Goal: Use online tool/utility: Utilize a website feature to perform a specific function

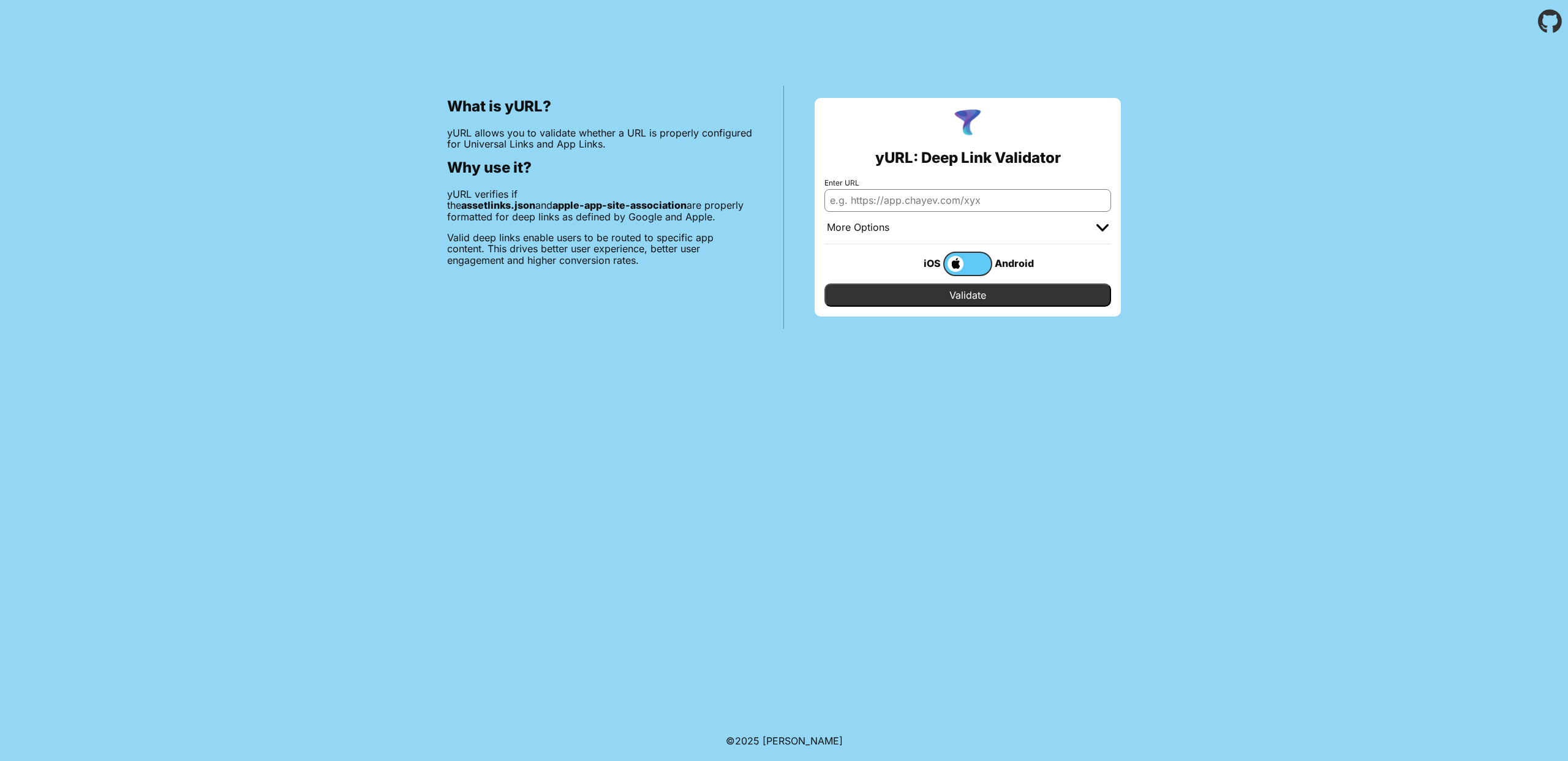
click at [913, 205] on input "Enter URL" at bounding box center [968, 200] width 286 height 22
paste input "[URL][DOMAIN_NAME]"
type input "[URL][DOMAIN_NAME]"
click at [911, 291] on input "Validate" at bounding box center [968, 295] width 286 height 24
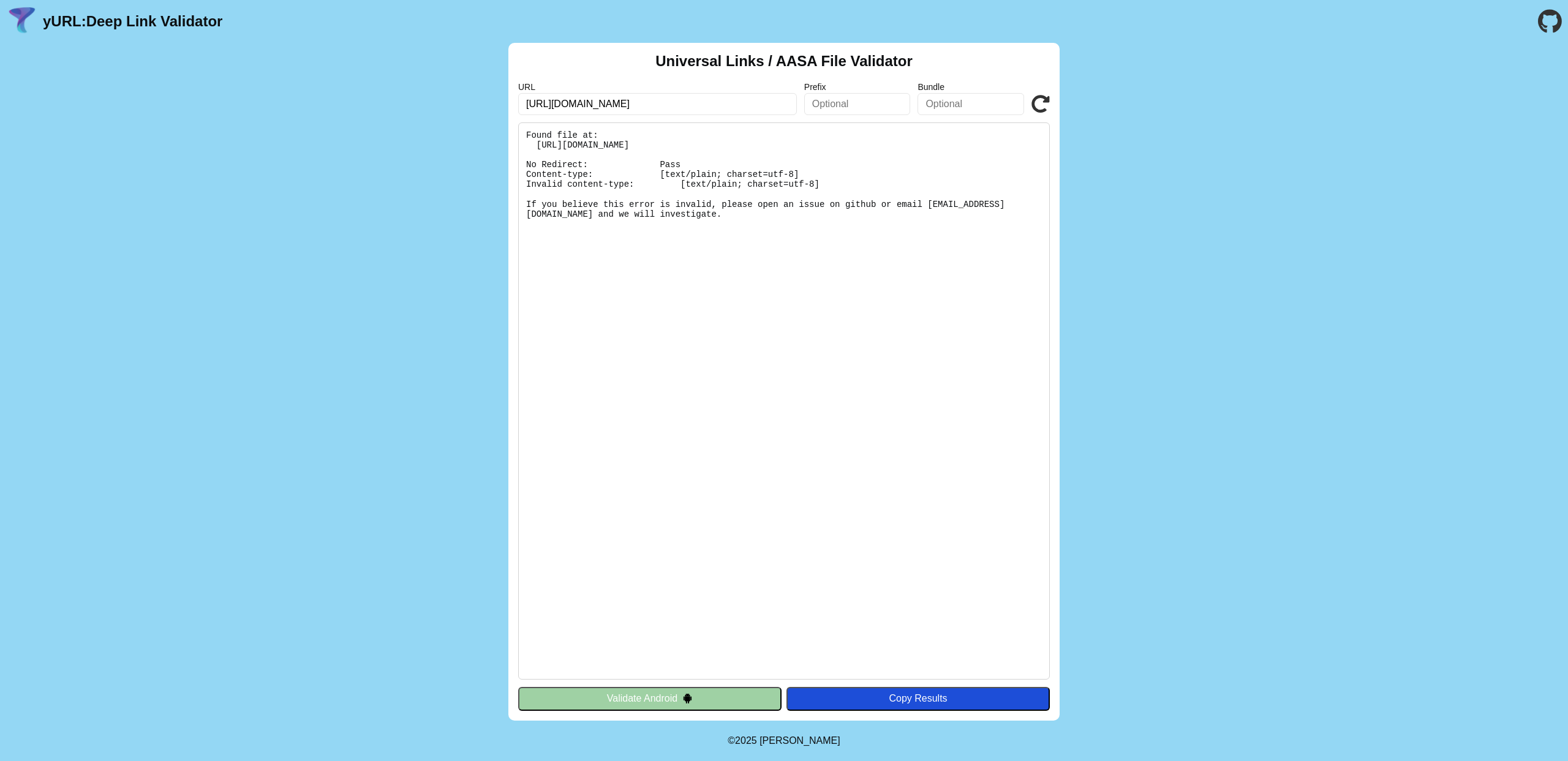
click at [680, 219] on pre "Found file at: [URL][DOMAIN_NAME] No Redirect: Pass Content-type: [text/plain; …" at bounding box center [784, 401] width 532 height 557
click at [665, 217] on pre "Found file at: [URL][DOMAIN_NAME] No Redirect: Pass Content-type: [text/plain; …" at bounding box center [784, 401] width 532 height 557
drag, startPoint x: 660, startPoint y: 216, endPoint x: 528, endPoint y: 133, distance: 155.9
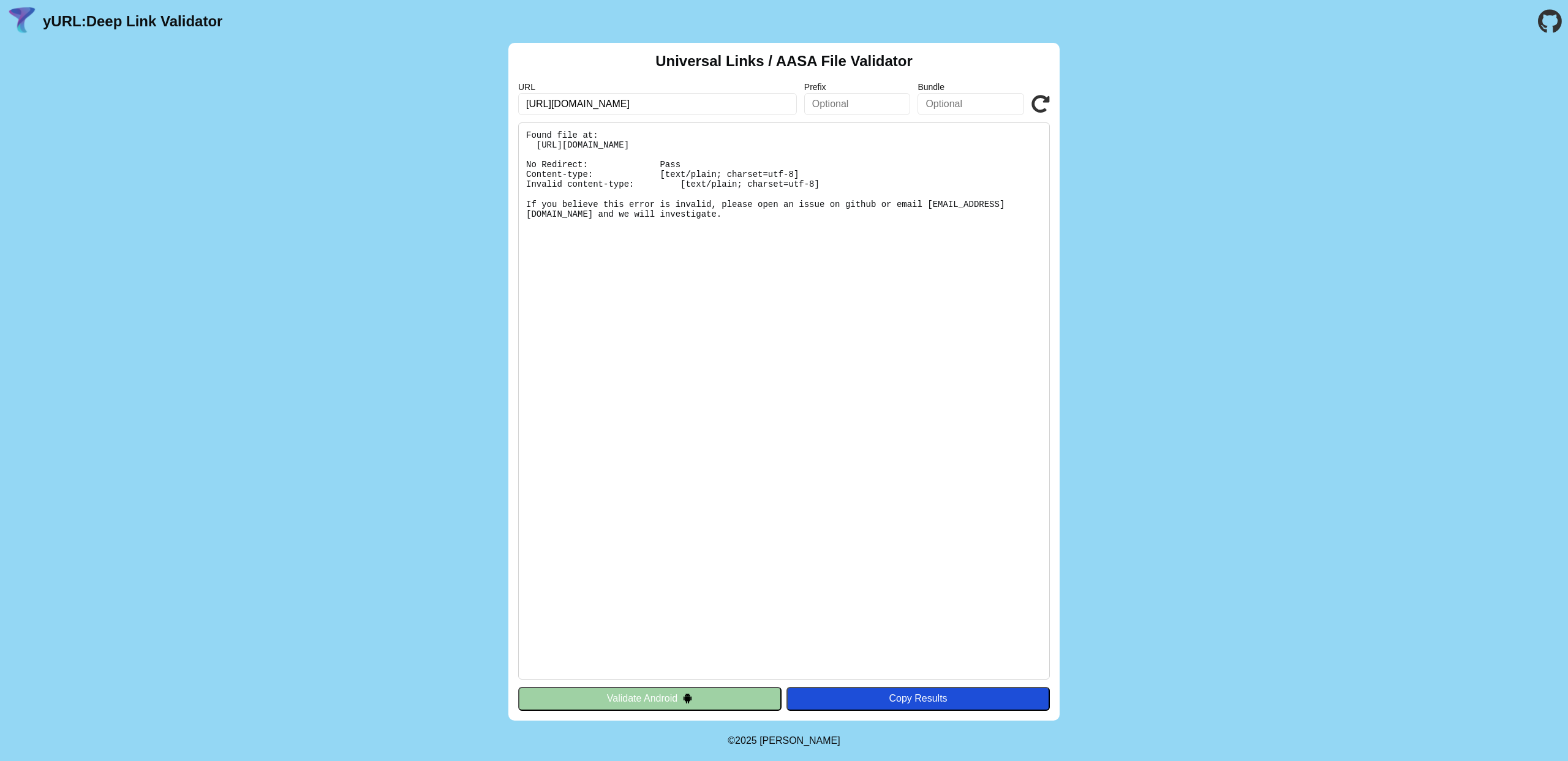
click at [528, 133] on pre "Found file at: [URL][DOMAIN_NAME] No Redirect: Pass Content-type: [text/plain; …" at bounding box center [784, 401] width 532 height 557
click at [596, 164] on pre "Found file at: [URL][DOMAIN_NAME] No Redirect: Pass Content-type: [text/plain; …" at bounding box center [784, 401] width 532 height 557
drag, startPoint x: 852, startPoint y: 178, endPoint x: 822, endPoint y: 192, distance: 33.1
click at [822, 192] on pre "Found file at: [URL][DOMAIN_NAME] No Redirect: Pass Content-type: [text/plain; …" at bounding box center [784, 401] width 532 height 557
click at [834, 189] on pre "Found file at: [URL][DOMAIN_NAME] No Redirect: Pass Content-type: [text/plain; …" at bounding box center [784, 401] width 532 height 557
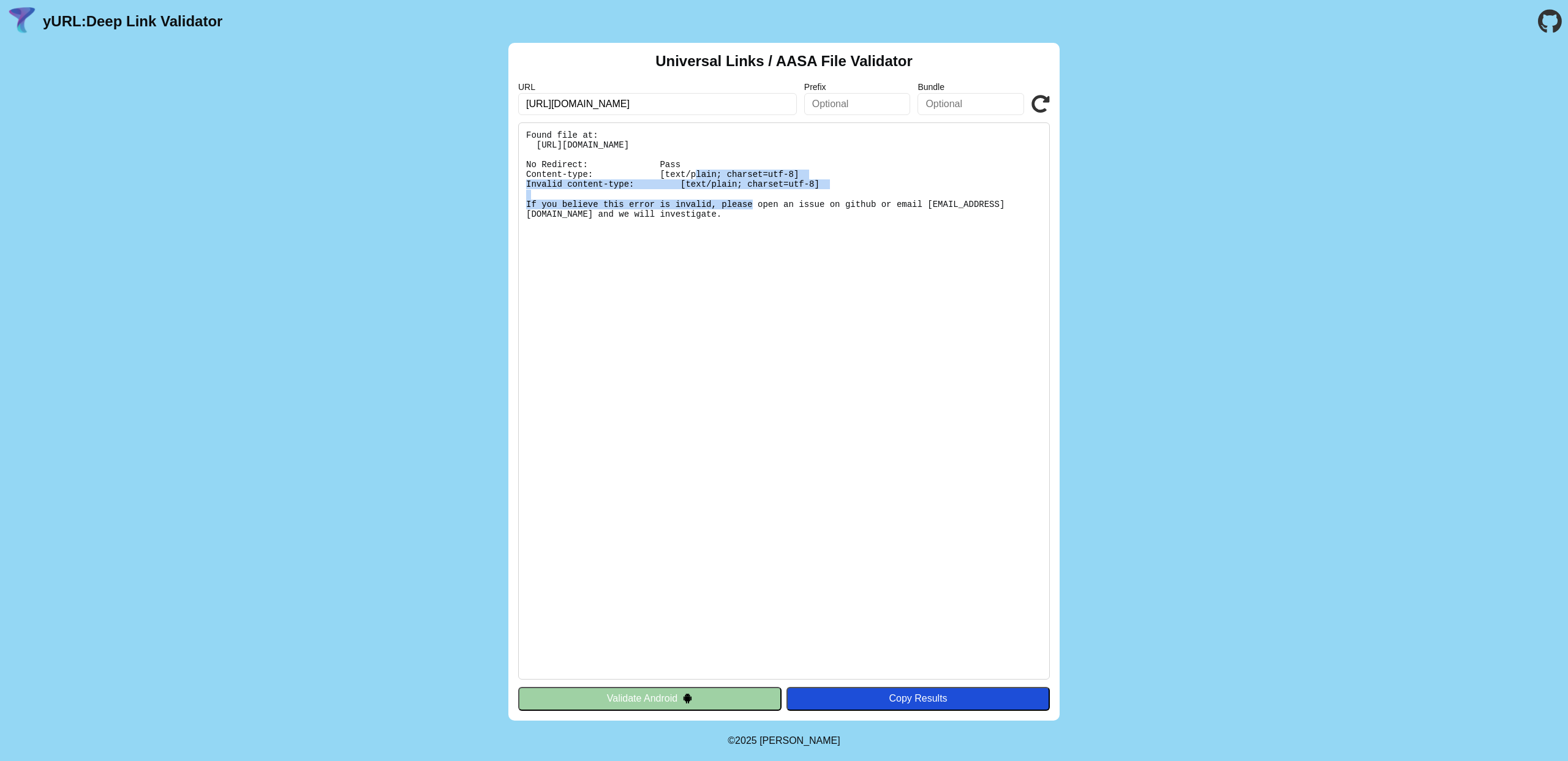
drag, startPoint x: 831, startPoint y: 191, endPoint x: 540, endPoint y: 164, distance: 292.2
click at [540, 164] on pre "Found file at: [URL][DOMAIN_NAME] No Redirect: Pass Content-type: [text/plain; …" at bounding box center [784, 401] width 532 height 557
click at [717, 215] on pre "Found file at: [URL][DOMAIN_NAME] No Redirect: Pass Content-type: [text/plain; …" at bounding box center [784, 401] width 532 height 557
drag, startPoint x: 722, startPoint y: 216, endPoint x: 679, endPoint y: 204, distance: 44.6
click at [679, 204] on pre "Found file at: [URL][DOMAIN_NAME] No Redirect: Pass Content-type: [text/plain; …" at bounding box center [784, 401] width 532 height 557
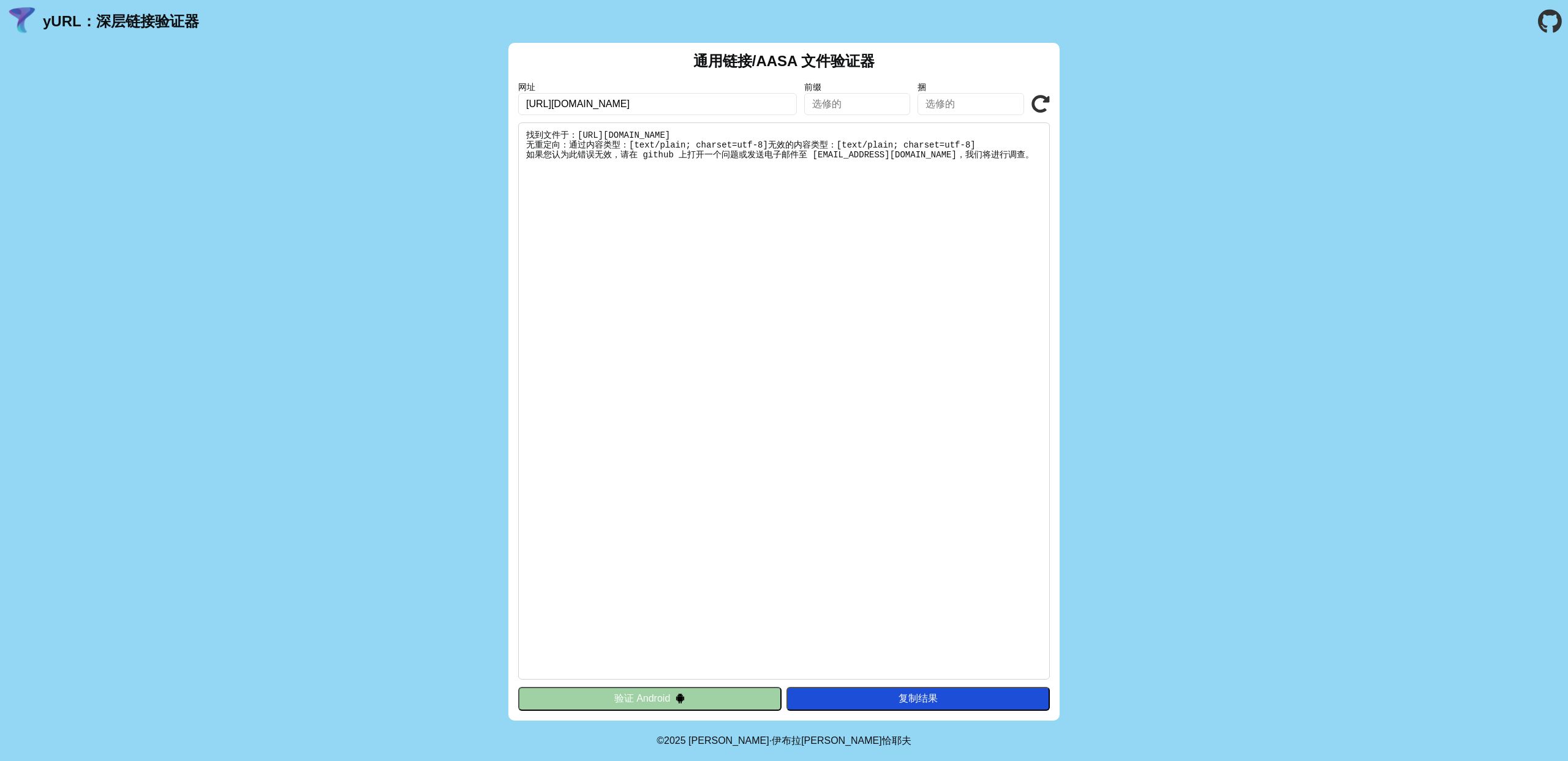
click at [774, 212] on pre "找到文件于： [URL][DOMAIN_NAME] 无重定向：通过 内容类型：[text/plain; charset=utf-8] 无效的内容类型：[tex…" at bounding box center [784, 401] width 532 height 557
